Goal: Information Seeking & Learning: Check status

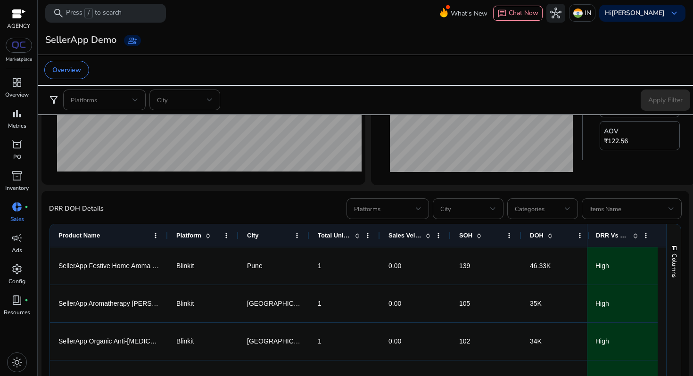
scroll to position [442, 0]
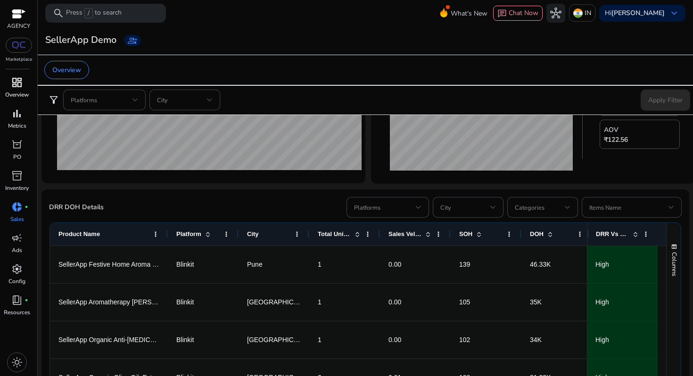
click at [19, 82] on span "dashboard" at bounding box center [16, 82] width 11 height 11
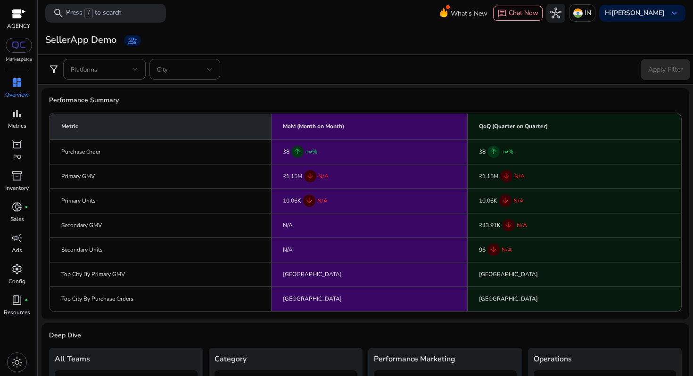
click at [14, 88] on span "dashboard" at bounding box center [16, 82] width 11 height 11
click at [16, 116] on span "bar_chart" at bounding box center [16, 113] width 11 height 11
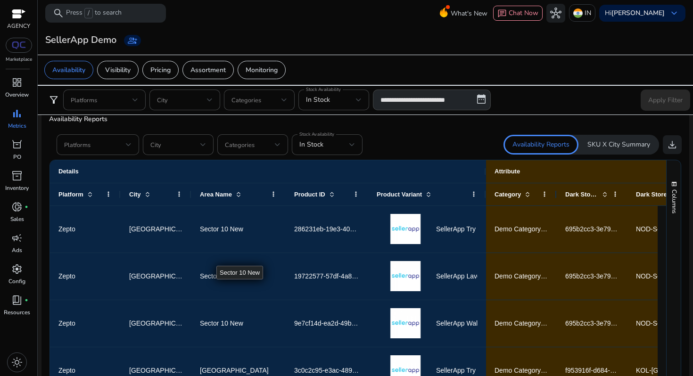
scroll to position [558, 0]
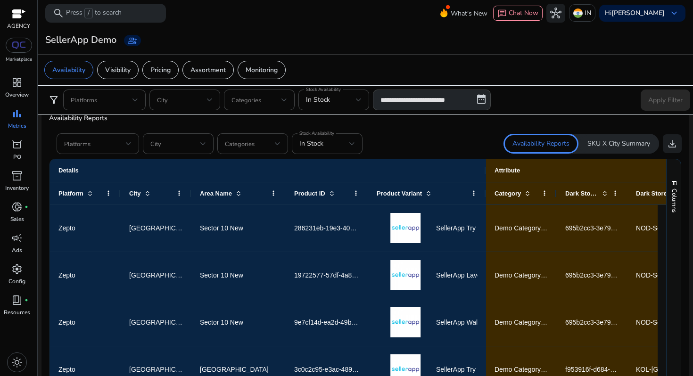
click at [621, 141] on p "SKU X City Summary" at bounding box center [619, 143] width 63 height 9
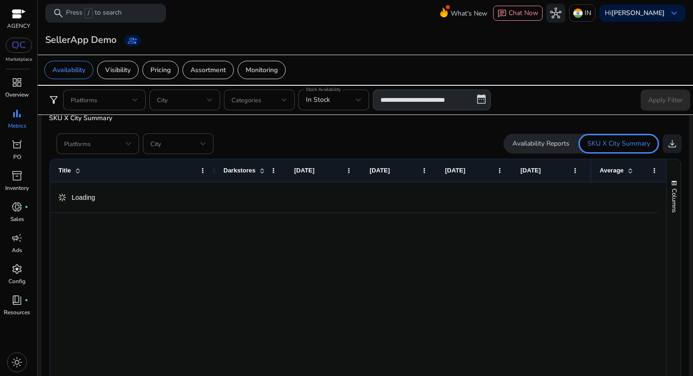
click at [621, 141] on p "SKU X City Summary" at bounding box center [619, 143] width 63 height 9
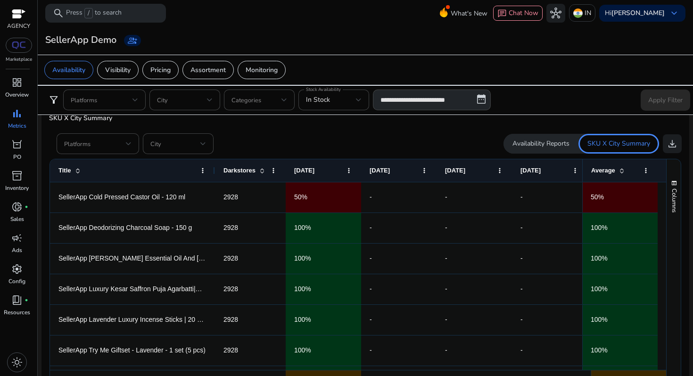
click at [600, 140] on p "SKU X City Summary" at bounding box center [619, 143] width 63 height 9
click at [536, 148] on p "Availability Reports" at bounding box center [541, 143] width 57 height 9
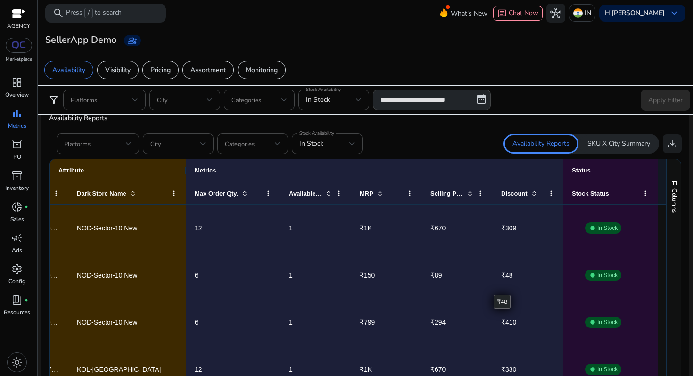
scroll to position [0, 620]
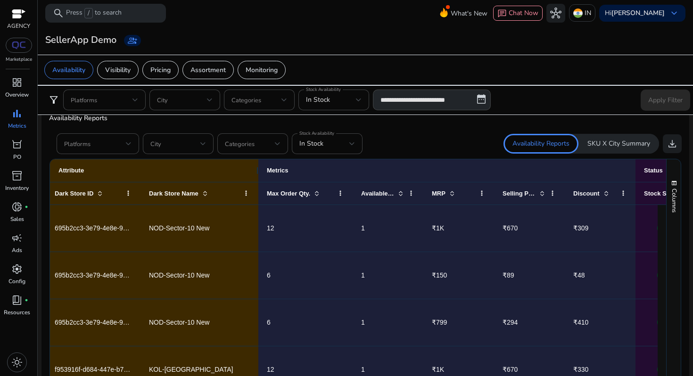
click at [607, 152] on div "SKU X City Summary" at bounding box center [619, 144] width 81 height 20
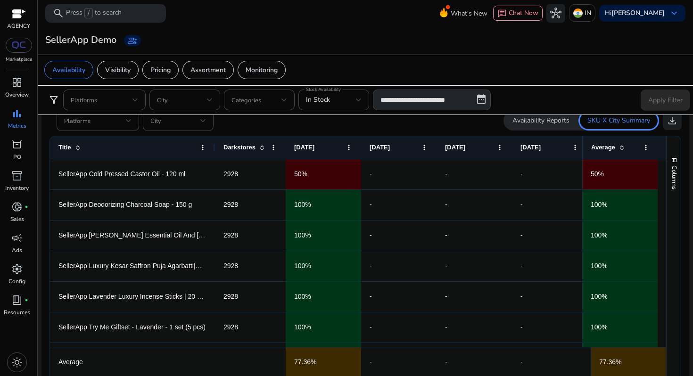
click at [264, 149] on span at bounding box center [262, 148] width 8 height 8
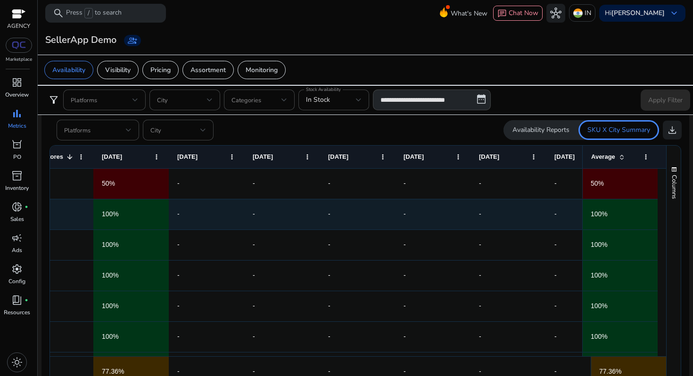
scroll to position [0, 14]
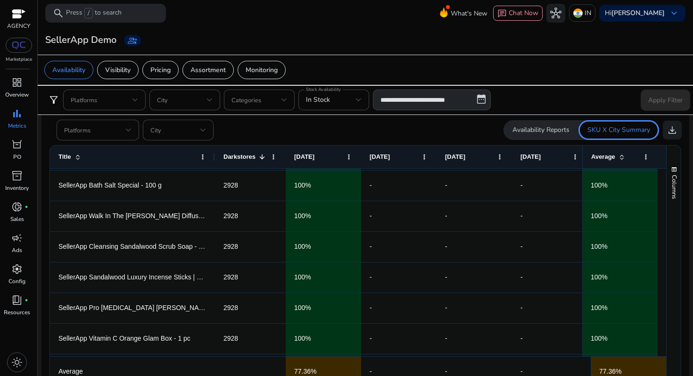
click at [551, 130] on p "Availability Reports" at bounding box center [541, 129] width 57 height 9
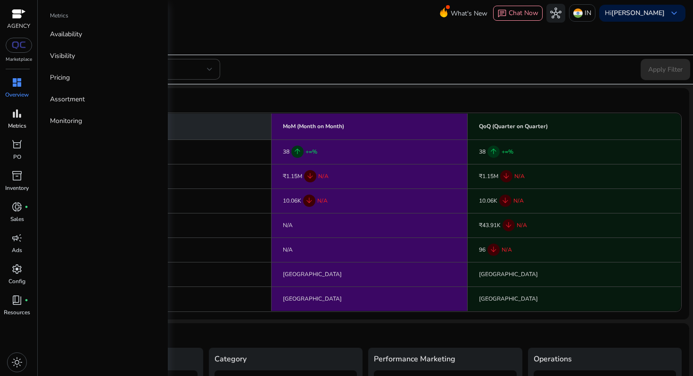
click at [25, 124] on p "Metrics" at bounding box center [17, 126] width 18 height 8
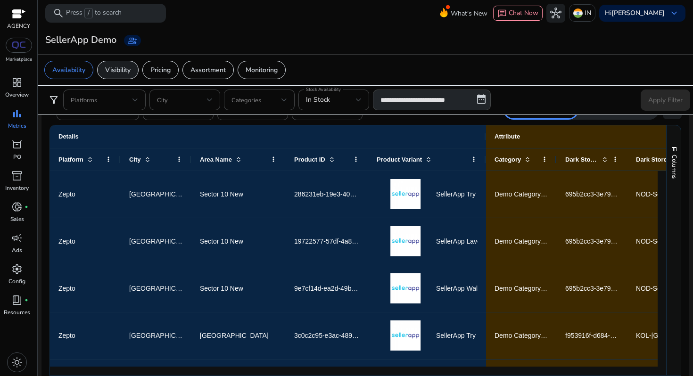
click at [120, 76] on div "Visibility" at bounding box center [118, 70] width 42 height 18
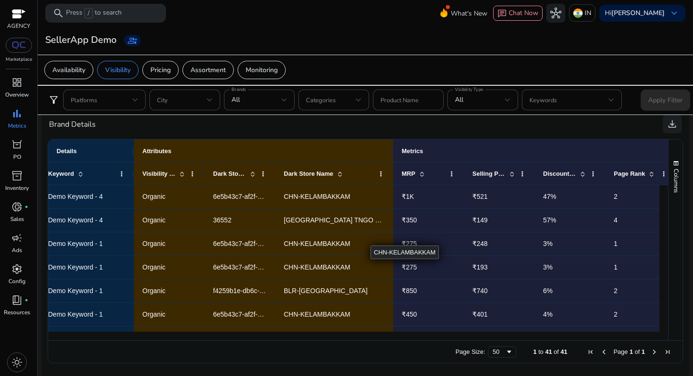
scroll to position [0, 551]
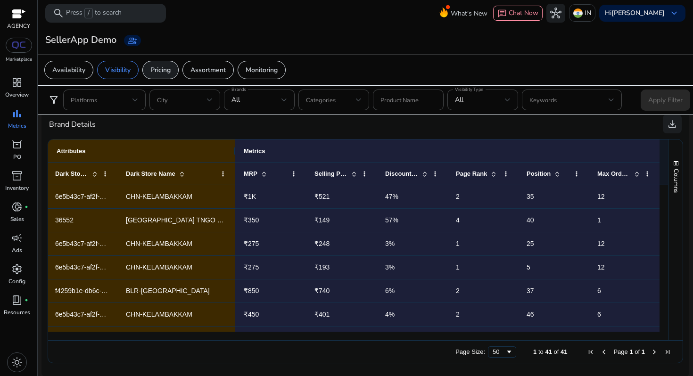
click at [160, 69] on p "Pricing" at bounding box center [160, 70] width 20 height 10
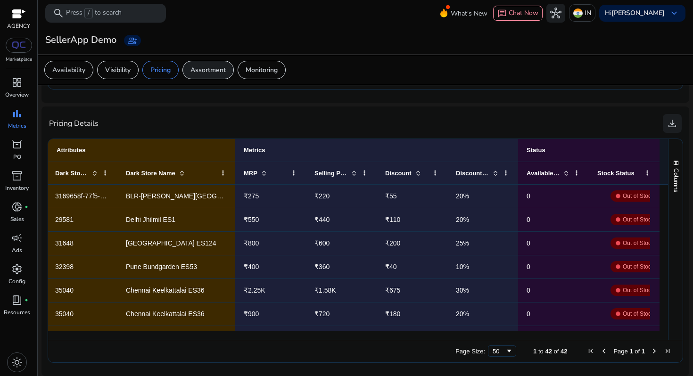
click at [226, 74] on p "Assortment" at bounding box center [208, 70] width 35 height 10
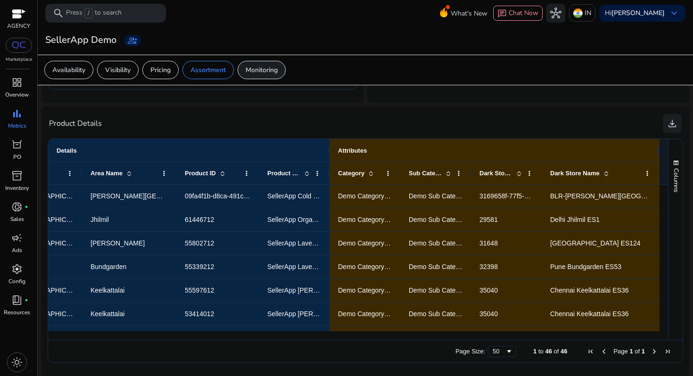
click at [274, 73] on p "Monitoring" at bounding box center [262, 70] width 32 height 10
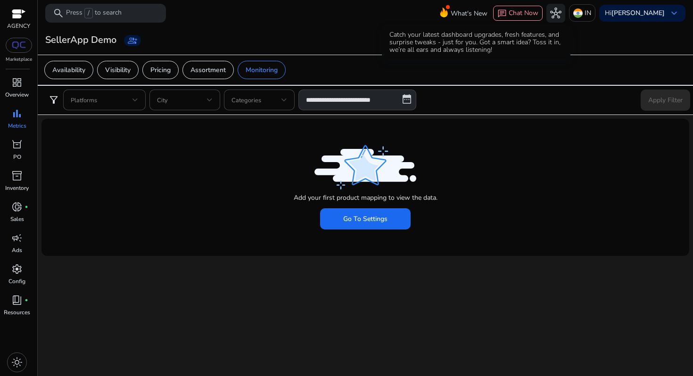
click at [451, 12] on icon at bounding box center [444, 10] width 14 height 13
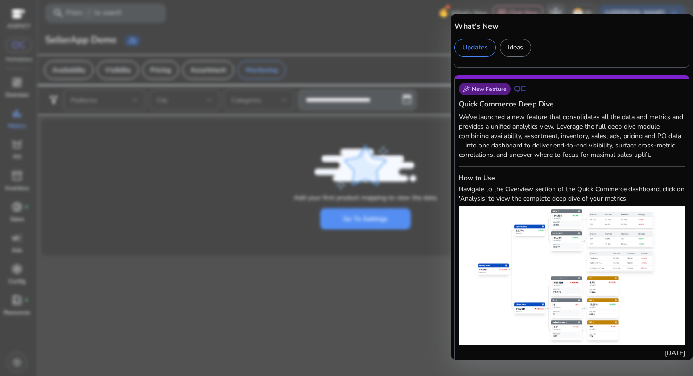
scroll to position [1134, 0]
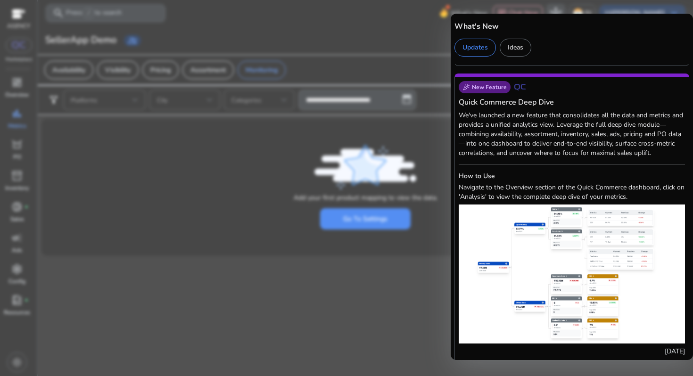
click at [488, 83] on span "New Feature" at bounding box center [489, 87] width 35 height 8
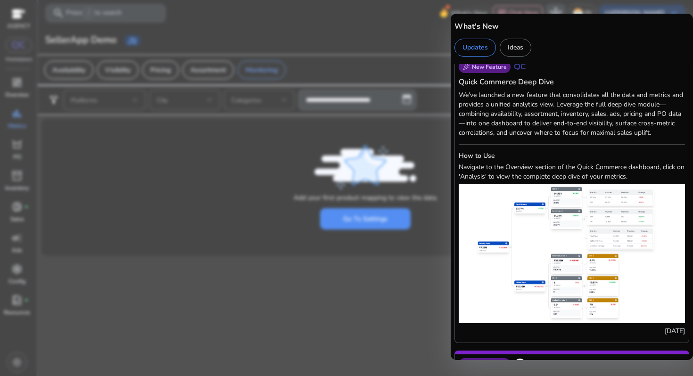
scroll to position [1155, 0]
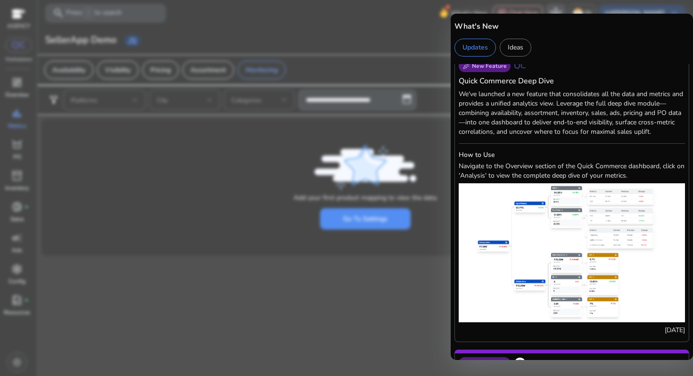
click at [411, 35] on div at bounding box center [346, 188] width 693 height 376
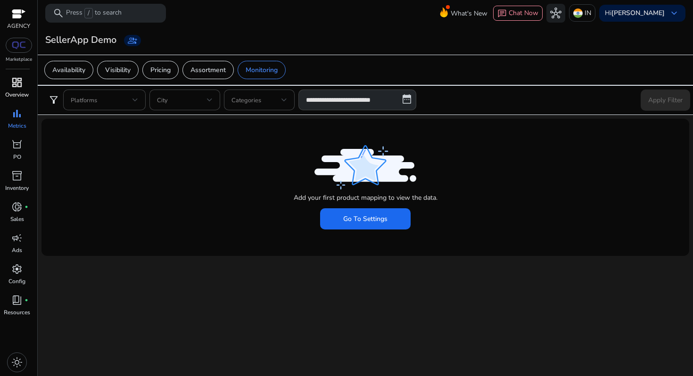
click at [20, 83] on span "dashboard" at bounding box center [16, 82] width 11 height 11
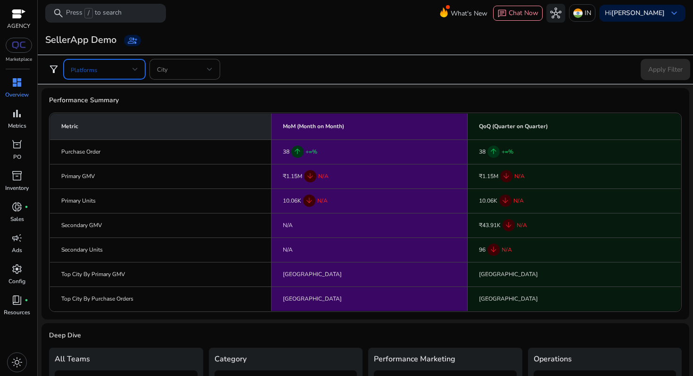
click at [113, 69] on span at bounding box center [102, 69] width 62 height 10
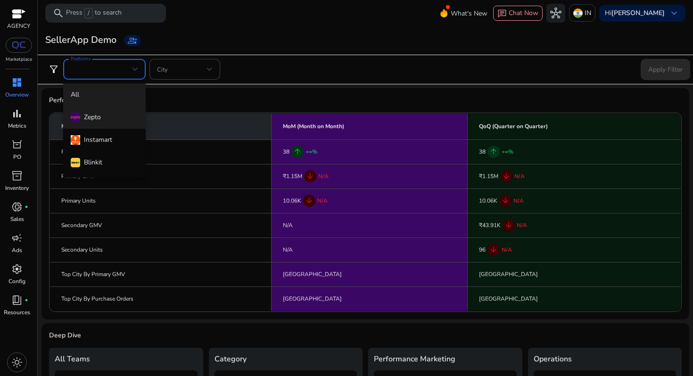
click at [104, 123] on mat-option "Zepto" at bounding box center [104, 117] width 83 height 23
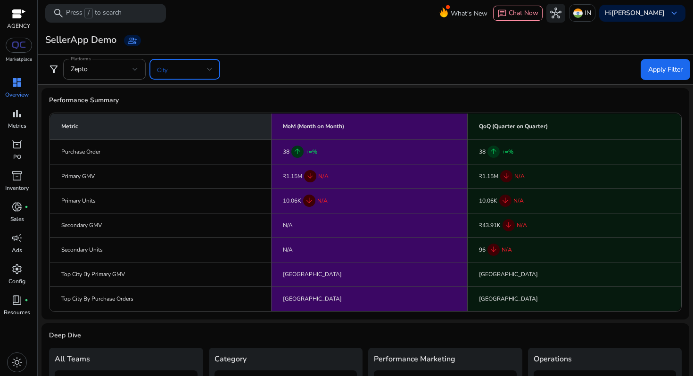
click at [207, 64] on div at bounding box center [210, 69] width 6 height 11
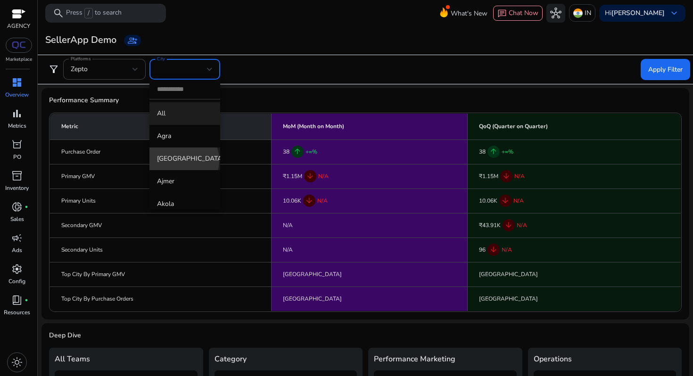
click at [181, 160] on span "[GEOGRAPHIC_DATA]" at bounding box center [185, 159] width 56 height 10
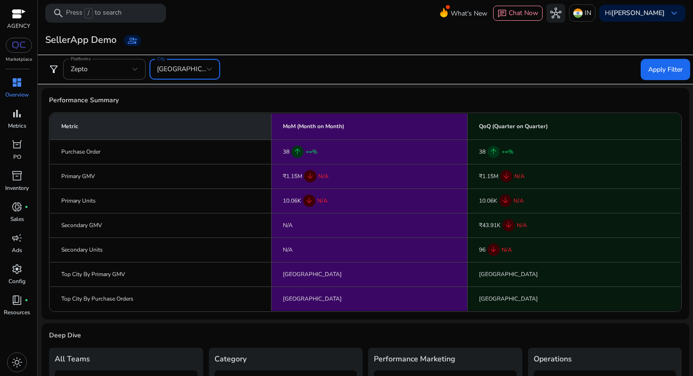
click at [657, 81] on div "filter_alt Platforms [GEOGRAPHIC_DATA] [GEOGRAPHIC_DATA] Apply Filter" at bounding box center [365, 70] width 657 height 30
click at [655, 63] on span at bounding box center [666, 69] width 50 height 23
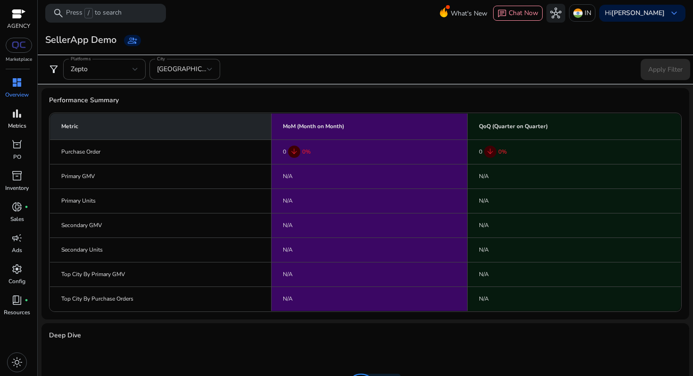
click at [5, 126] on link "bar_chart Metrics" at bounding box center [17, 121] width 34 height 31
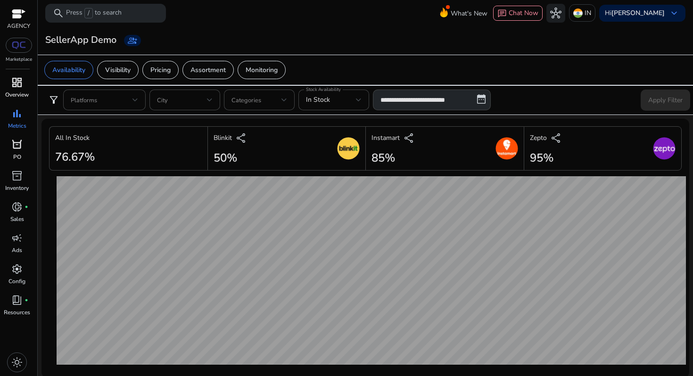
click at [17, 141] on span "orders" at bounding box center [16, 144] width 11 height 11
